Goal: Use online tool/utility: Utilize a website feature to perform a specific function

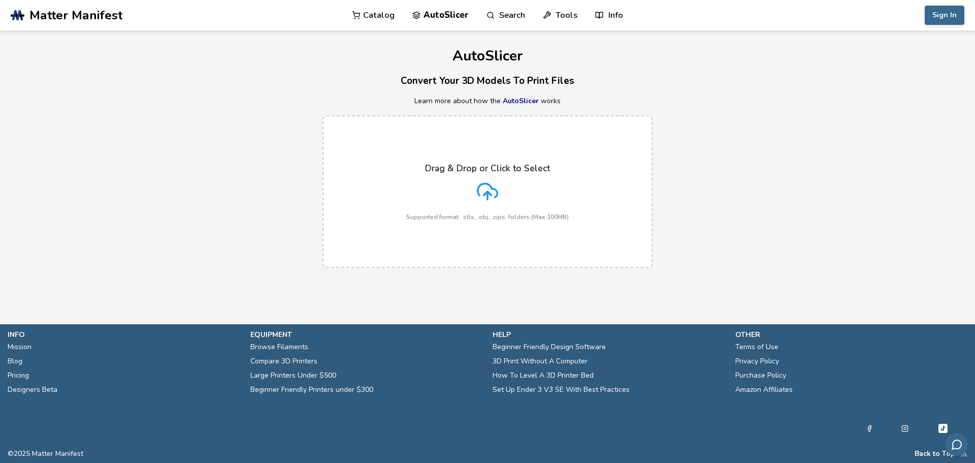
click at [486, 193] on polyline at bounding box center [487, 193] width 7 height 4
click at [0, 0] on input "Drag & Drop or Click to Select Supported format: .stls, .obj, .zips, folders (M…" at bounding box center [0, 0] width 0 height 0
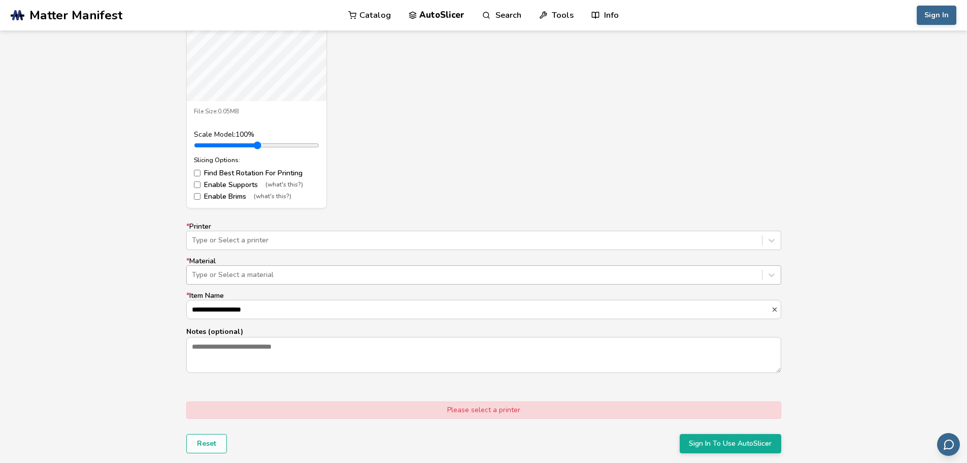
scroll to position [508, 0]
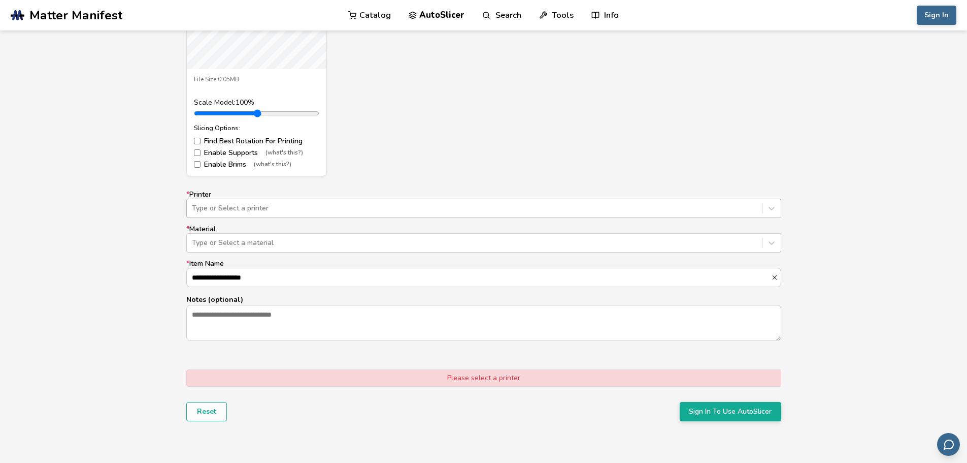
click at [437, 210] on div at bounding box center [474, 208] width 565 height 10
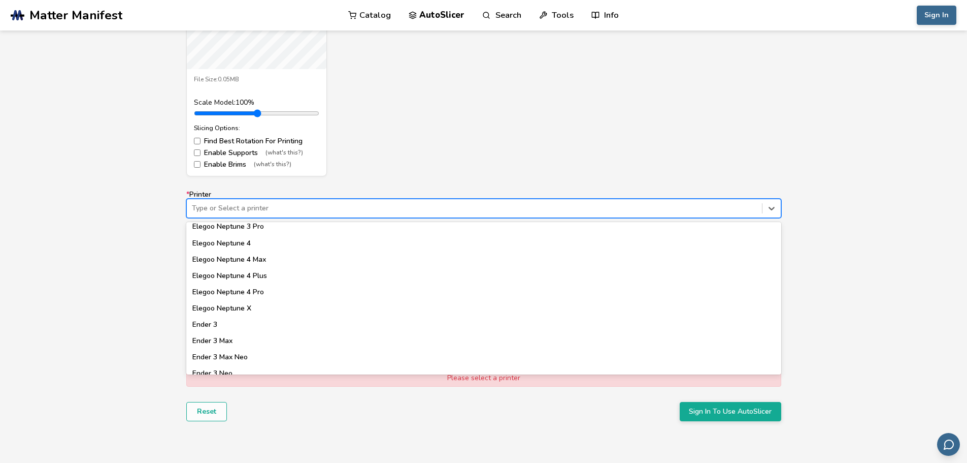
scroll to position [457, 0]
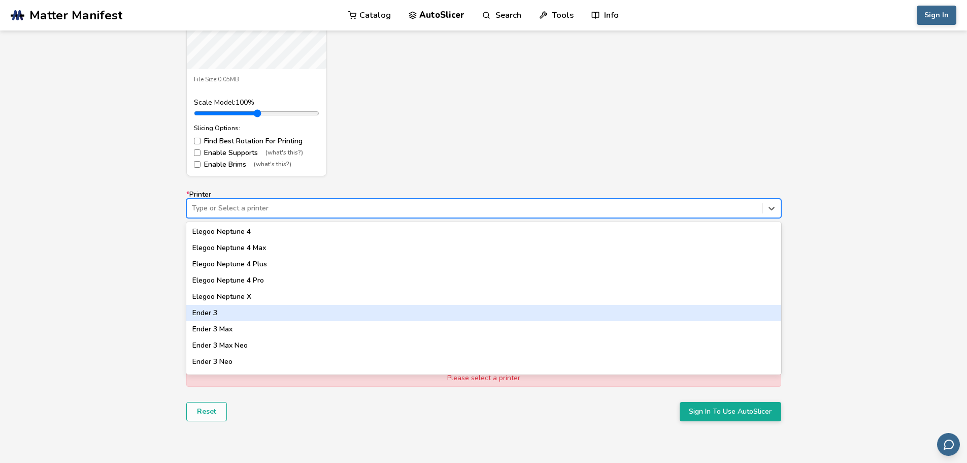
click at [343, 313] on div "Ender 3" at bounding box center [483, 313] width 595 height 16
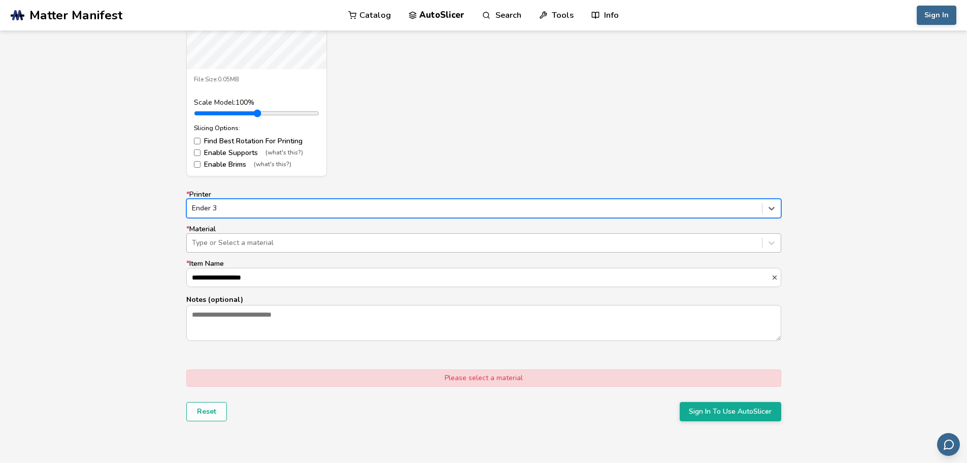
click at [322, 241] on div at bounding box center [474, 243] width 565 height 10
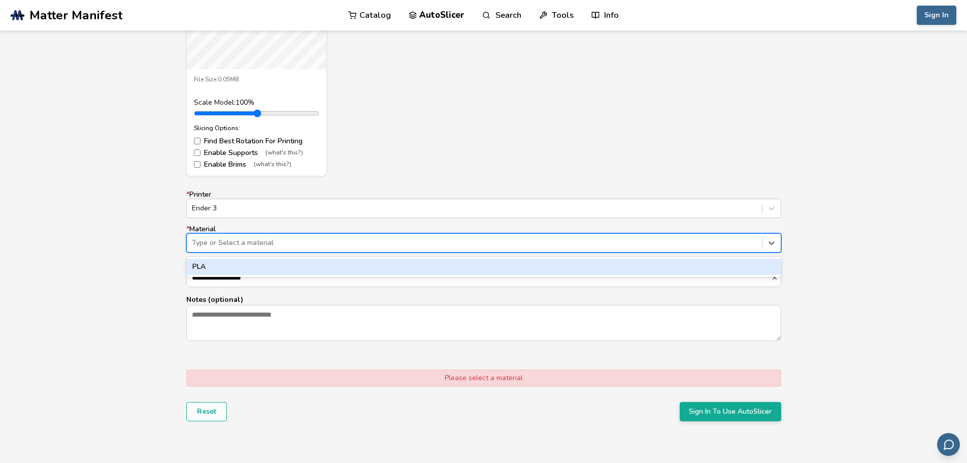
click at [316, 264] on div "PLA" at bounding box center [483, 267] width 595 height 16
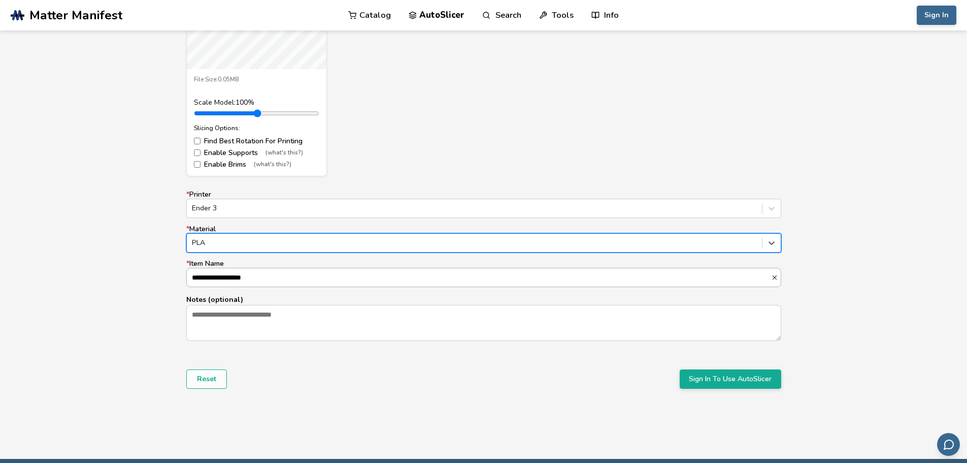
click at [313, 277] on input "**********" at bounding box center [479, 277] width 585 height 18
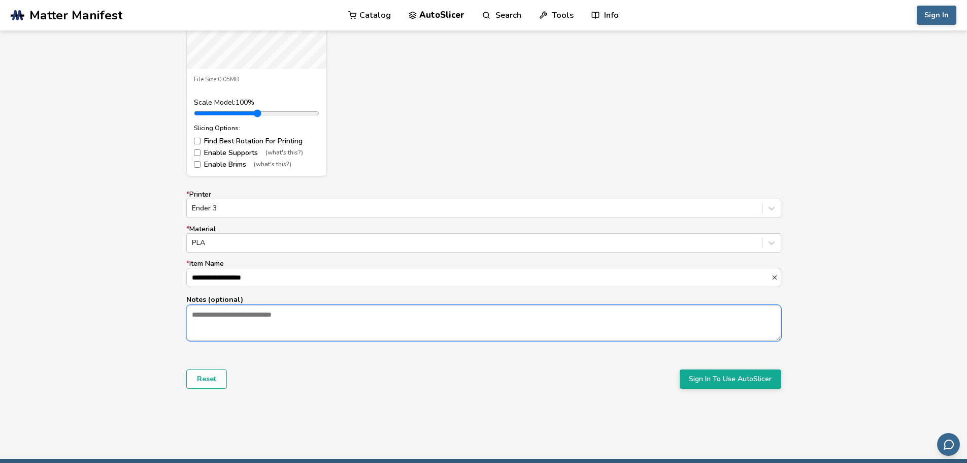
click at [323, 322] on textarea "Notes (optional)" at bounding box center [484, 322] width 594 height 35
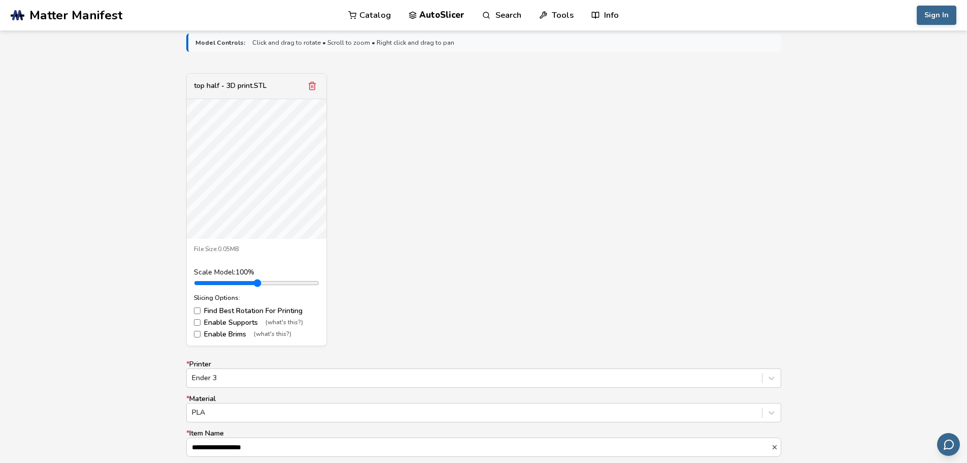
scroll to position [338, 0]
click at [228, 335] on label "Enable Brims (what's this?)" at bounding box center [256, 335] width 125 height 8
click at [240, 334] on label "Enable Brims (what's this?)" at bounding box center [256, 335] width 125 height 8
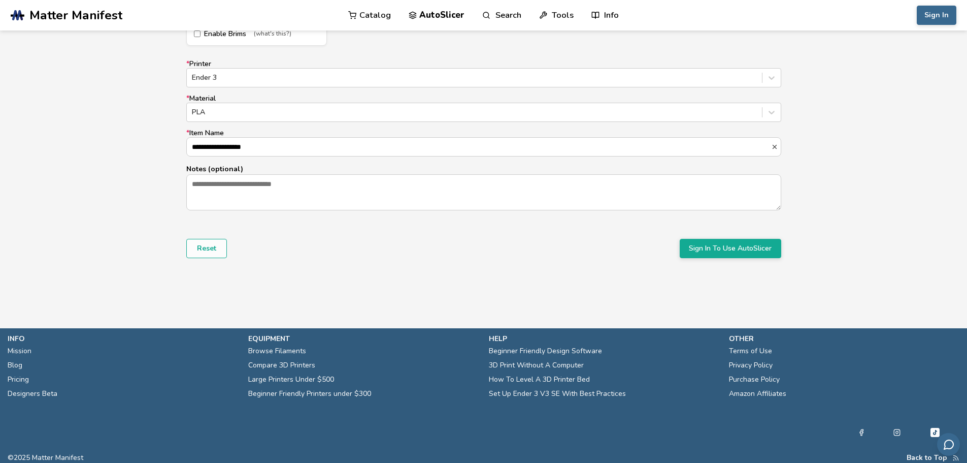
scroll to position [642, 0]
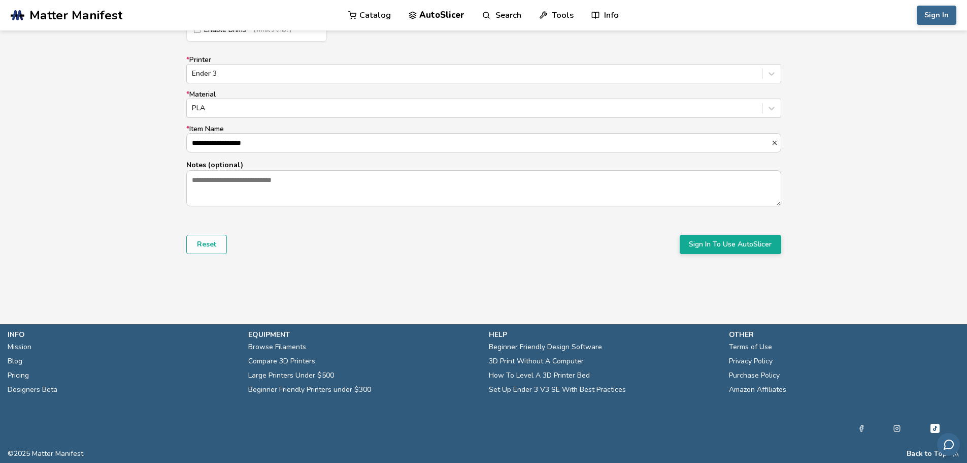
click at [697, 240] on button "Sign In To Use AutoSlicer" at bounding box center [731, 244] width 102 height 19
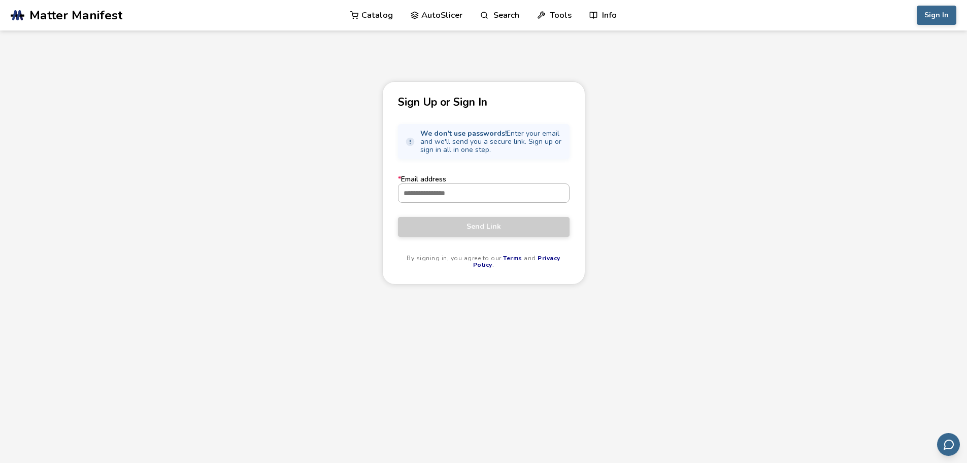
click at [421, 195] on input "* Email address" at bounding box center [484, 193] width 171 height 18
type input "**********"
click at [398, 217] on button "Send Link" at bounding box center [484, 226] width 172 height 19
